Goal: Navigation & Orientation: Go to known website

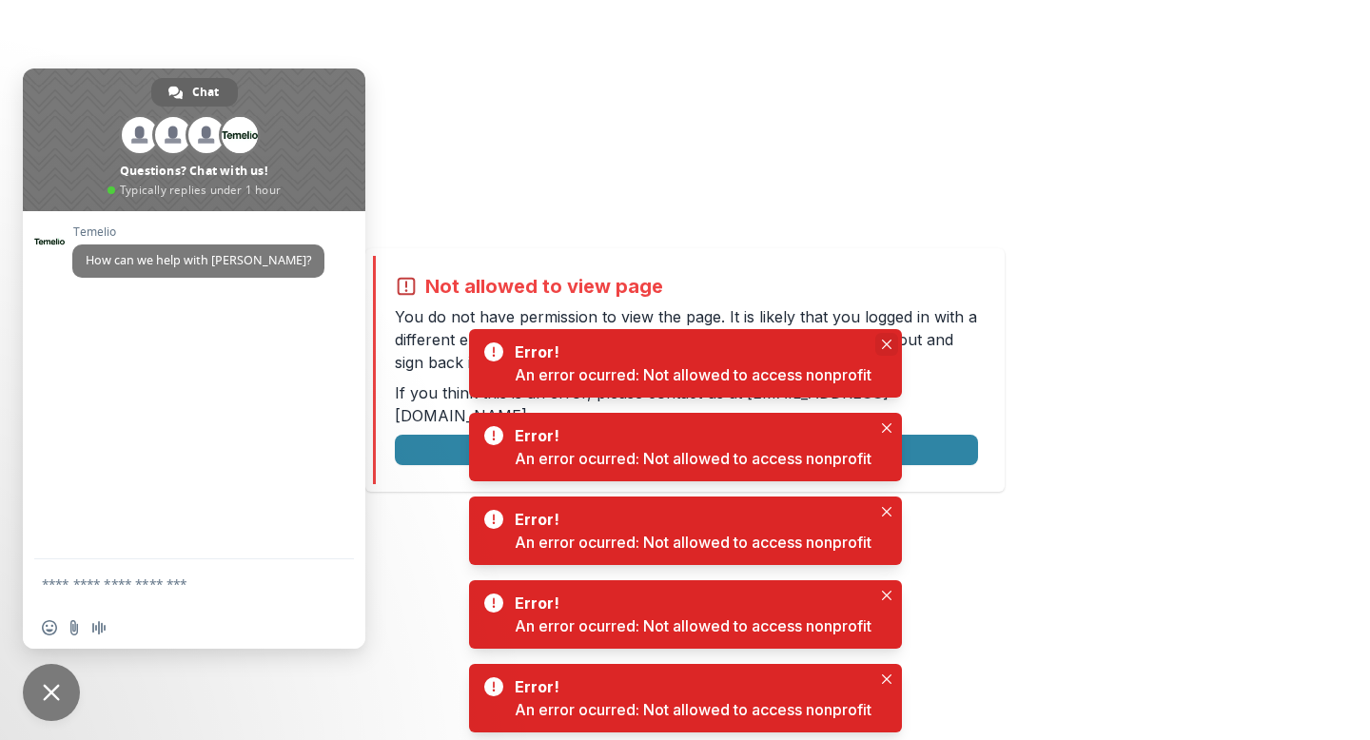
click at [891, 344] on icon "Close" at bounding box center [887, 345] width 10 height 10
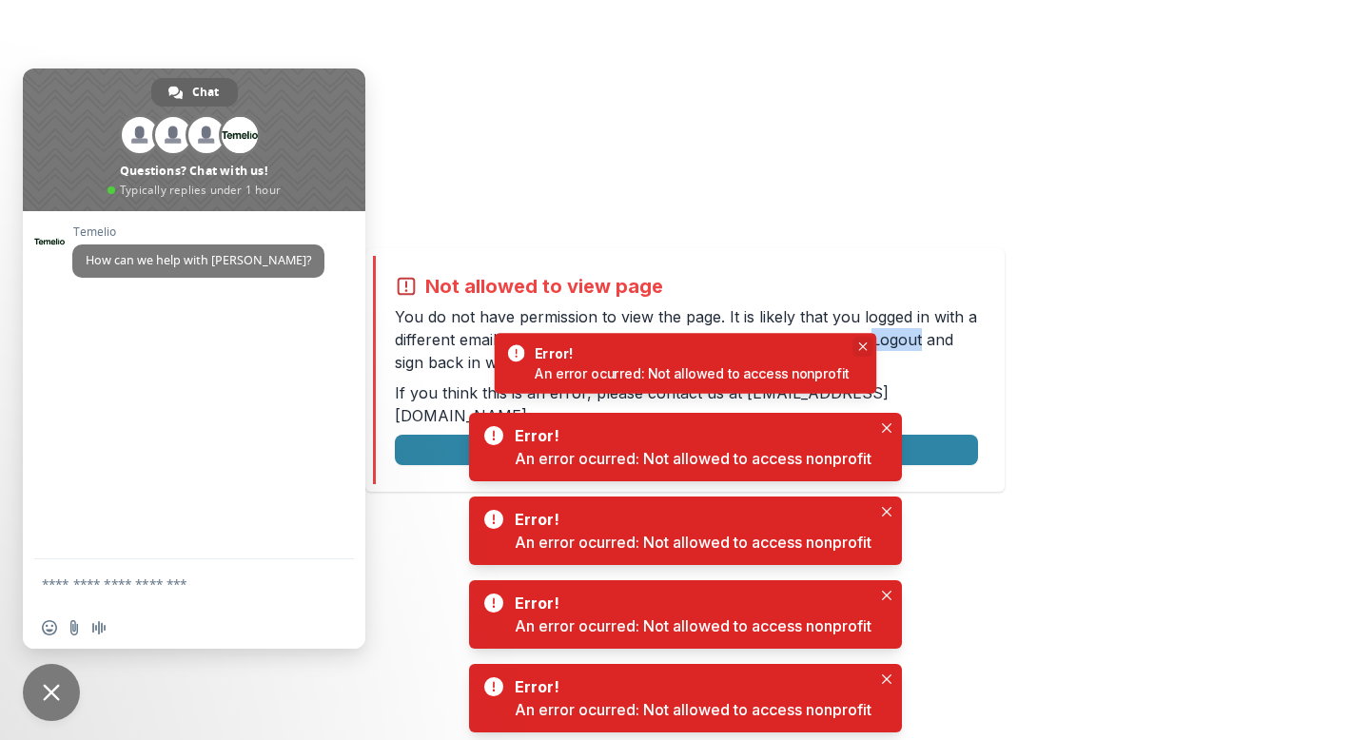
click at [891, 344] on p "You do not have permission to view the page. It is likely that you logged in wi…" at bounding box center [686, 339] width 583 height 69
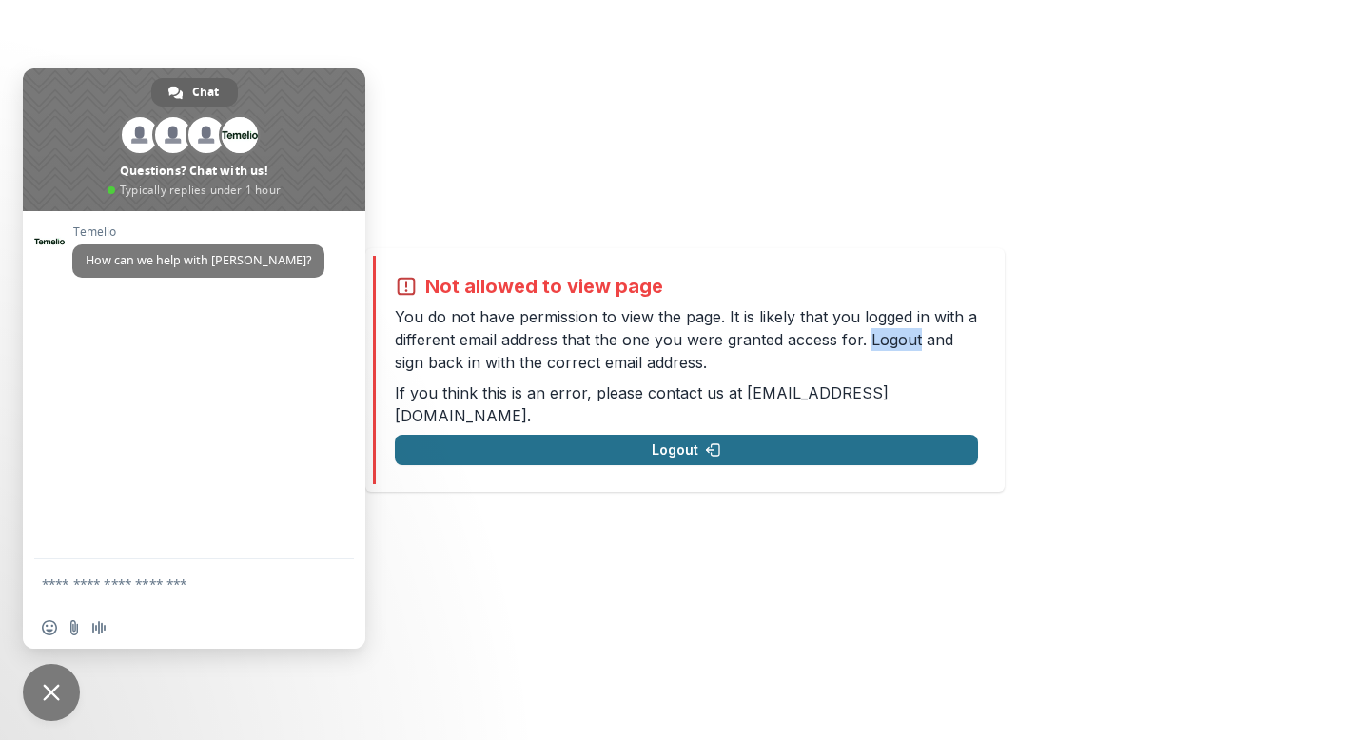
click at [889, 435] on button "Logout" at bounding box center [686, 450] width 583 height 30
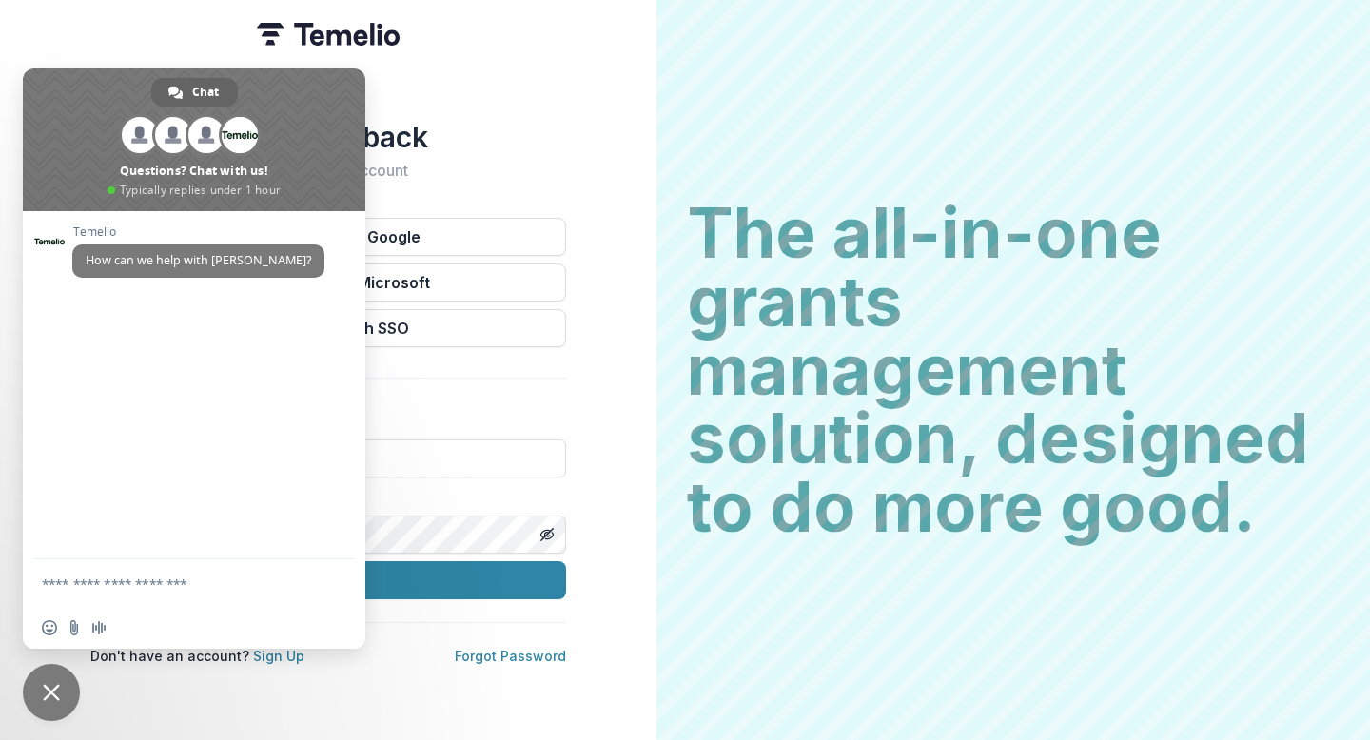
drag, startPoint x: 889, startPoint y: 434, endPoint x: 824, endPoint y: 415, distance: 67.4
click at [878, 434] on h2 "The all-in-one grants management solution, designed to do more good." at bounding box center [1013, 370] width 653 height 343
click at [525, 156] on div "Welcome back Sign into your account" at bounding box center [328, 150] width 476 height 60
click at [59, 678] on span "Close chat" at bounding box center [51, 692] width 57 height 57
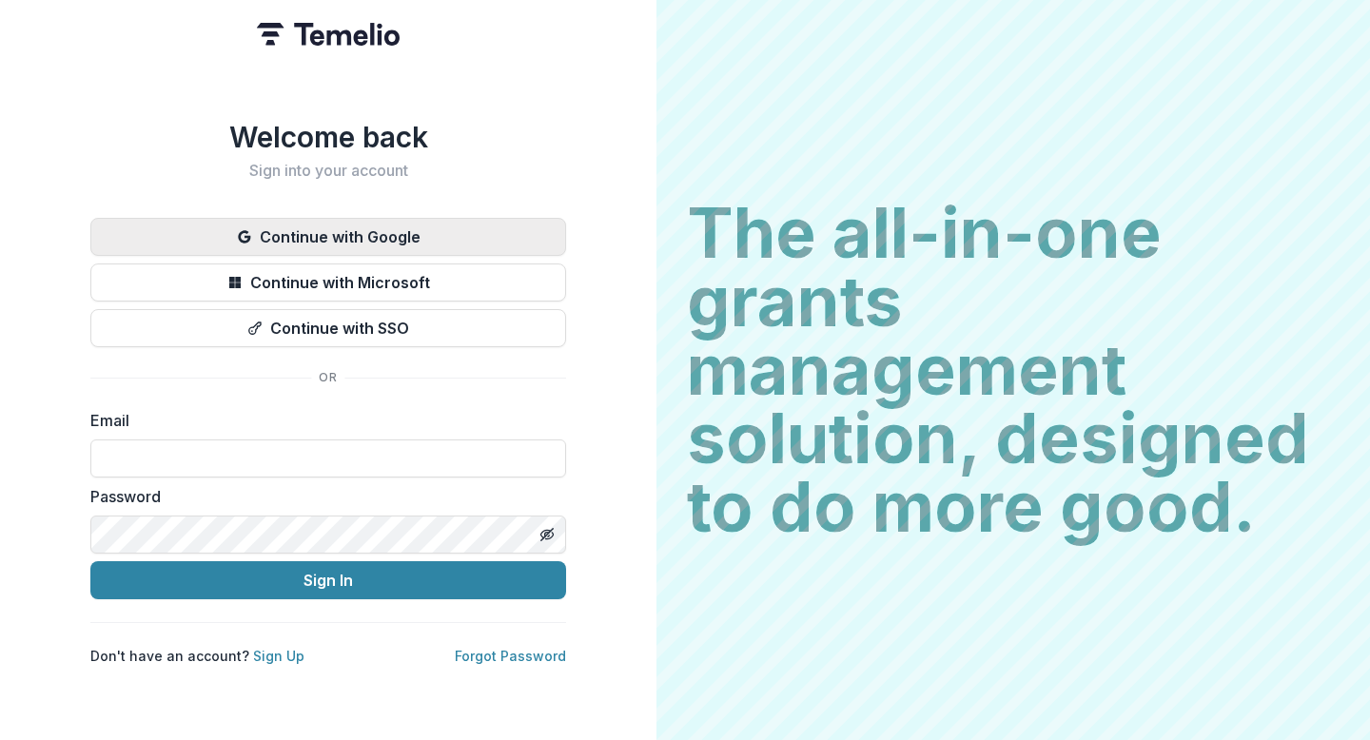
click at [372, 239] on button "Continue with Google" at bounding box center [328, 237] width 476 height 38
